Goal: Task Accomplishment & Management: Use online tool/utility

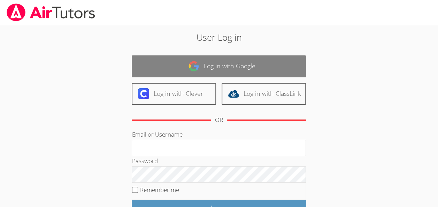
click at [276, 67] on link "Log in with Google" at bounding box center [219, 66] width 174 height 22
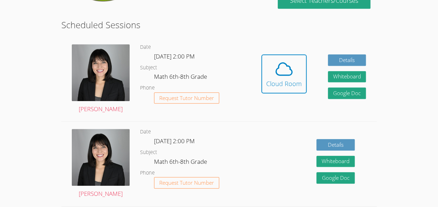
scroll to position [165, 0]
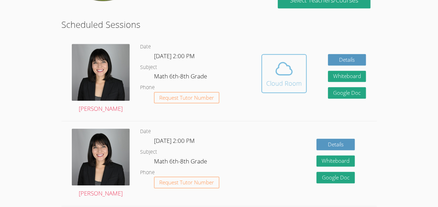
click at [291, 67] on icon at bounding box center [284, 69] width 20 height 20
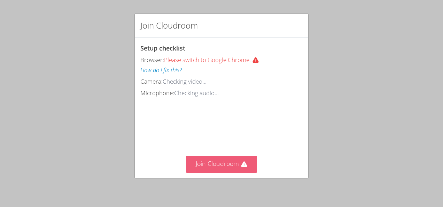
click at [241, 164] on icon at bounding box center [244, 164] width 6 height 6
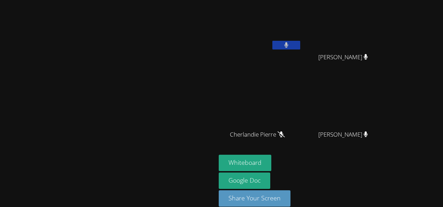
click at [289, 46] on icon at bounding box center [286, 45] width 5 height 6
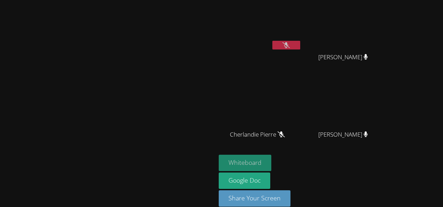
click at [272, 157] on button "Whiteboard" at bounding box center [245, 163] width 53 height 16
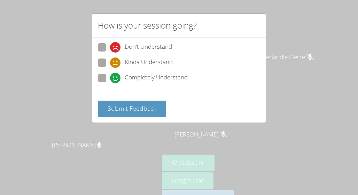
click at [160, 82] on span "Completely Understand" at bounding box center [156, 78] width 63 height 10
click at [116, 80] on input "Completely Understand" at bounding box center [113, 77] width 6 height 6
radio input "true"
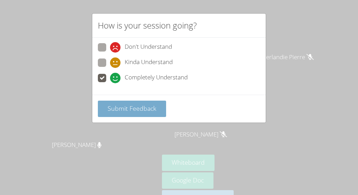
click at [144, 106] on span "Submit Feedback" at bounding box center [132, 108] width 49 height 8
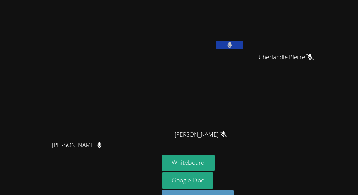
click at [229, 45] on icon at bounding box center [230, 45] width 4 height 6
